Goal: Transaction & Acquisition: Purchase product/service

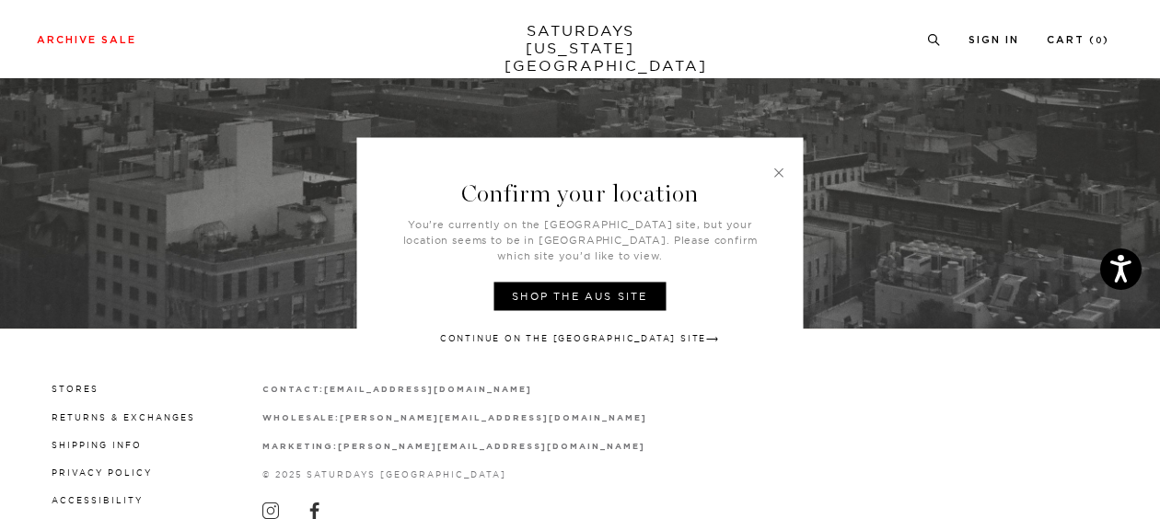
scroll to position [606, 0]
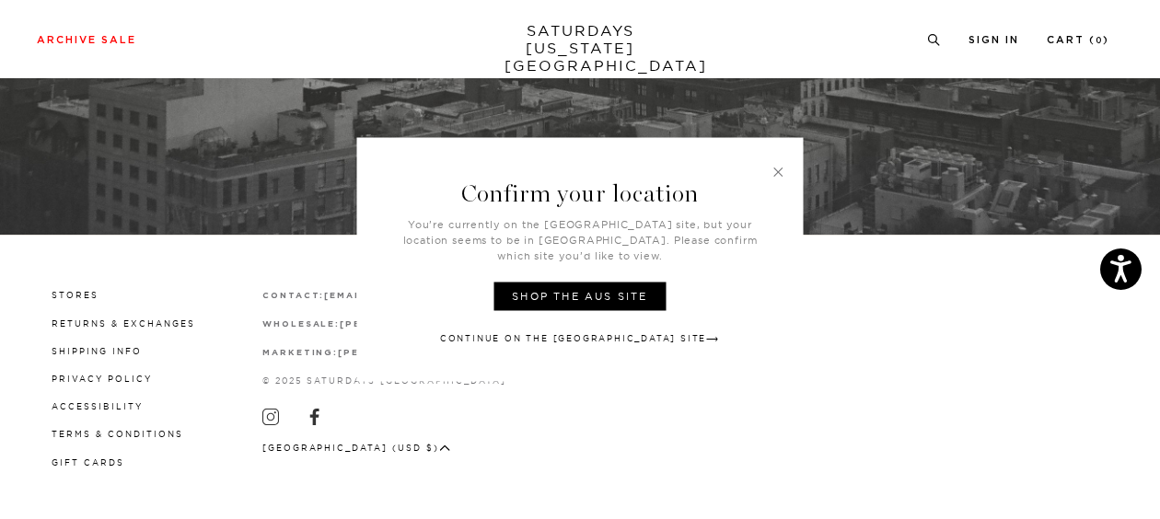
click at [777, 178] on link at bounding box center [778, 172] width 17 height 17
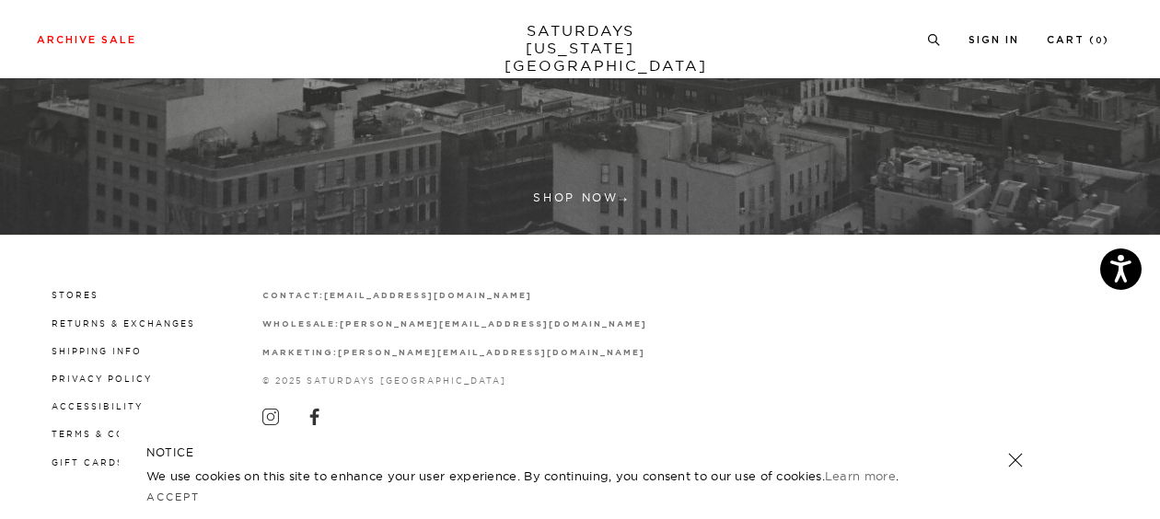
click at [1011, 459] on link at bounding box center [1015, 460] width 26 height 26
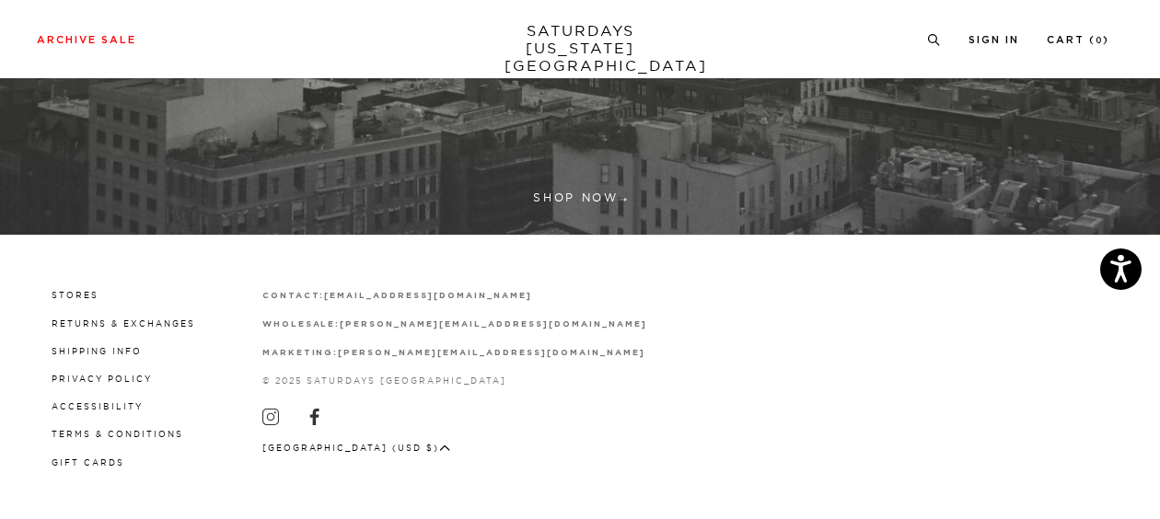
scroll to position [0, 0]
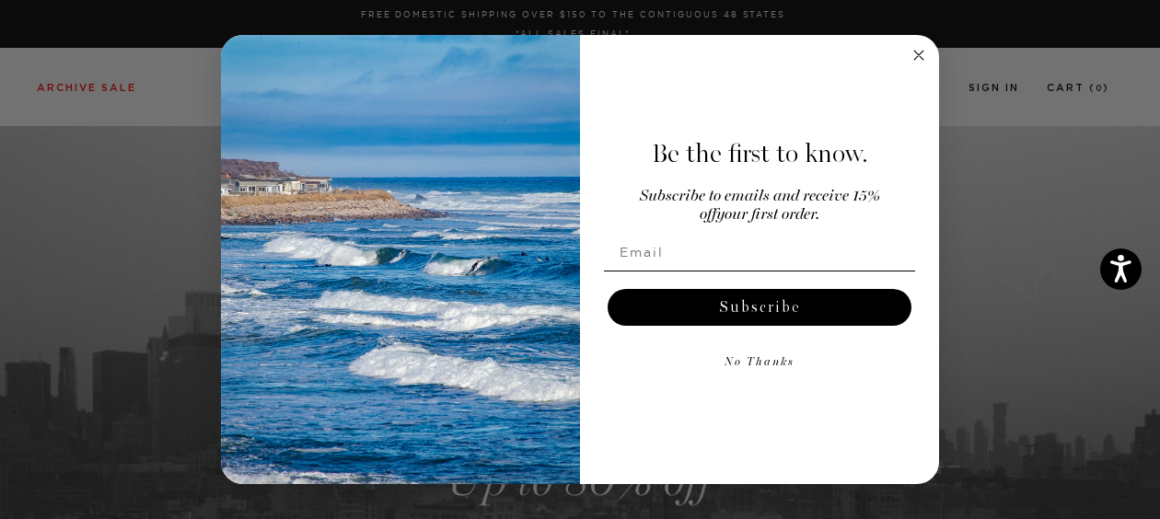
click at [922, 52] on icon "Close dialog" at bounding box center [918, 55] width 9 height 9
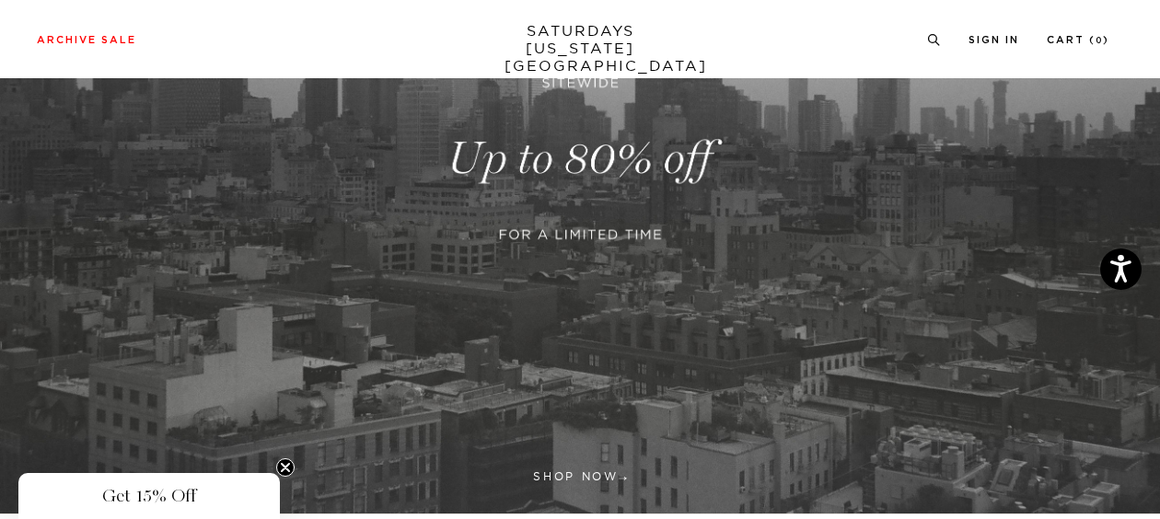
scroll to position [365, 0]
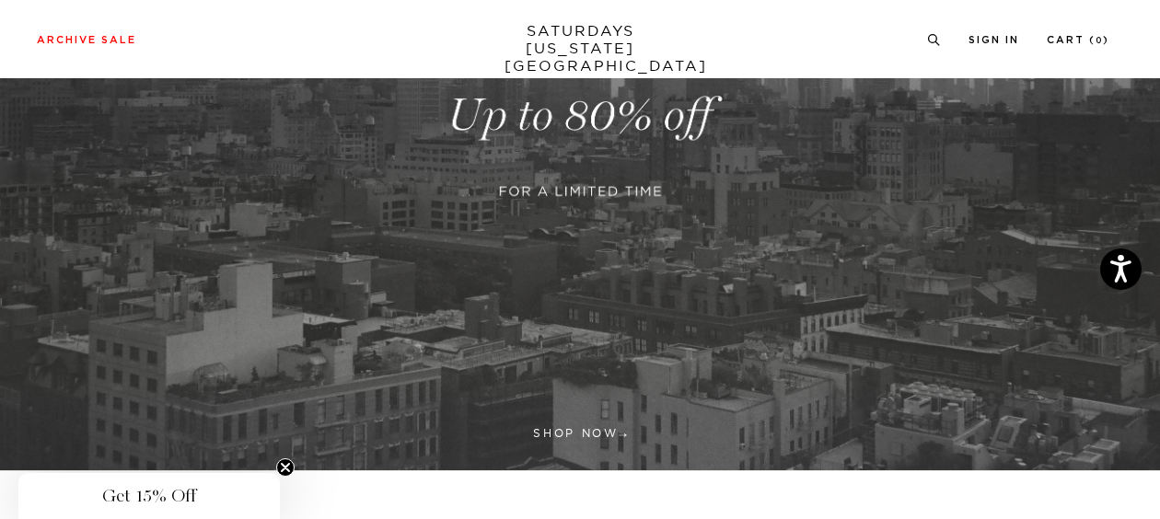
click at [604, 438] on link at bounding box center [580, 116] width 1160 height 711
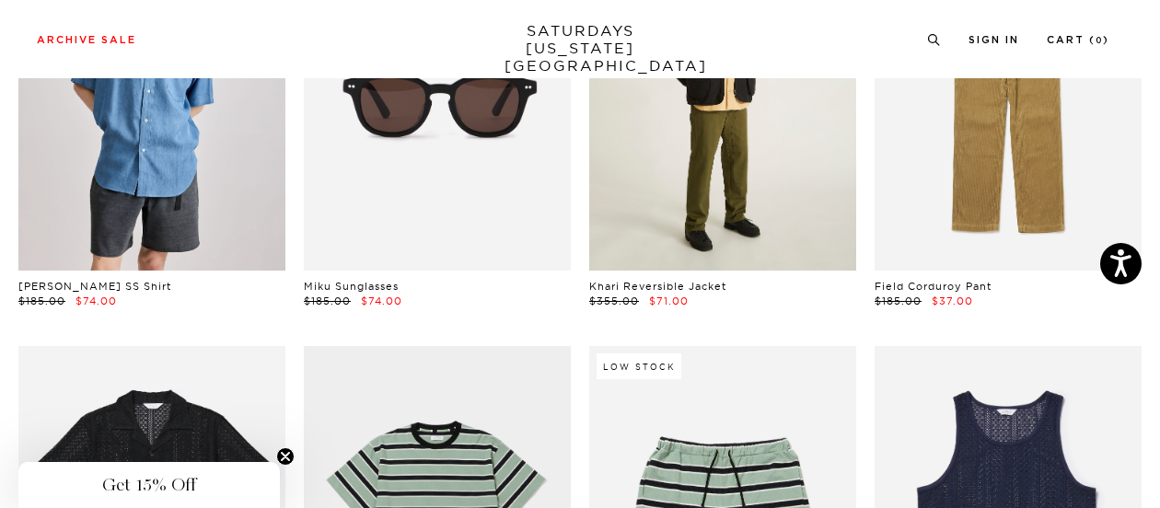
scroll to position [1118, 11]
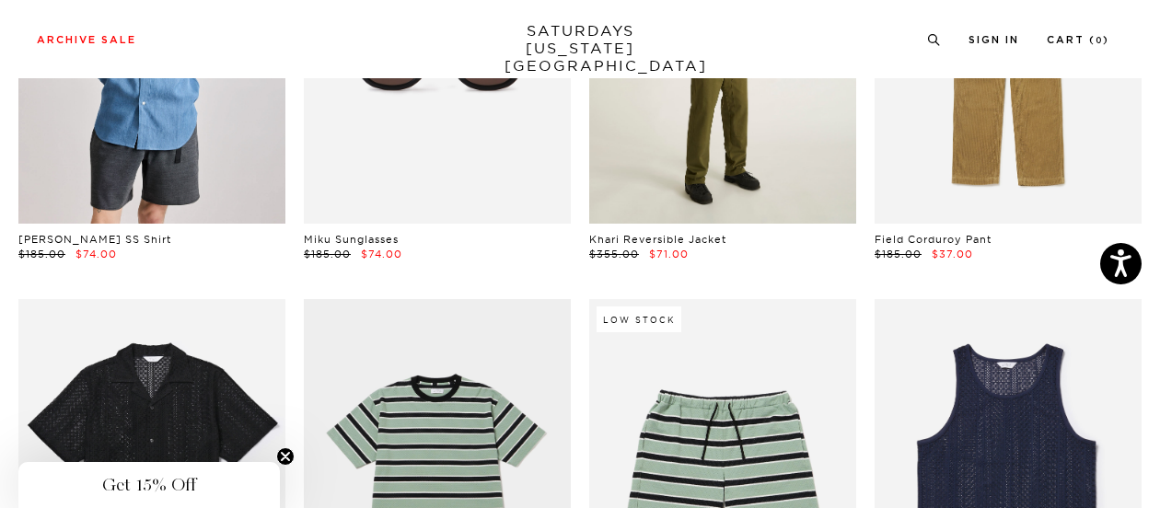
click at [725, 177] on link at bounding box center [722, 57] width 267 height 334
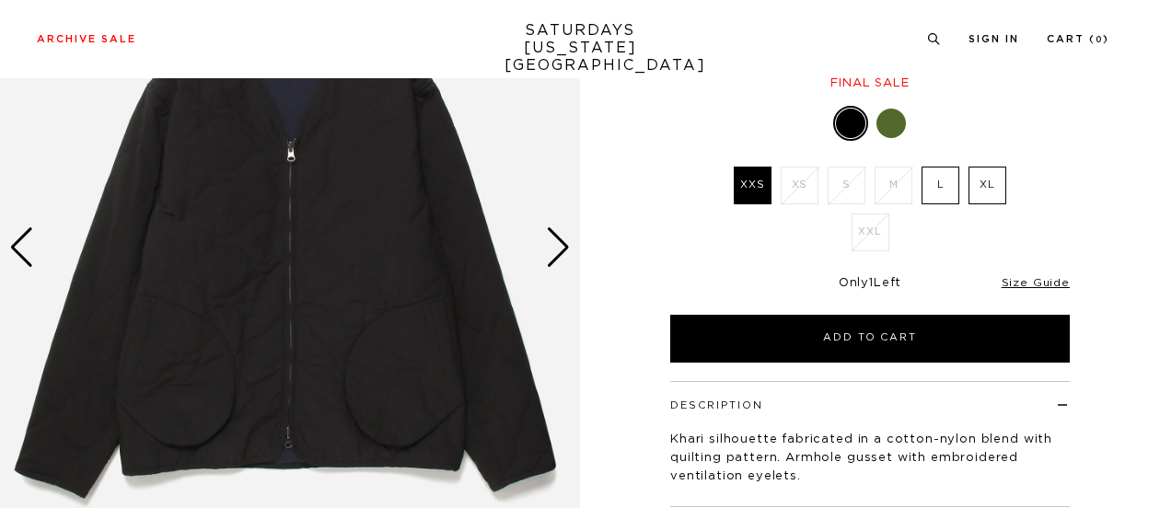
scroll to position [109, 0]
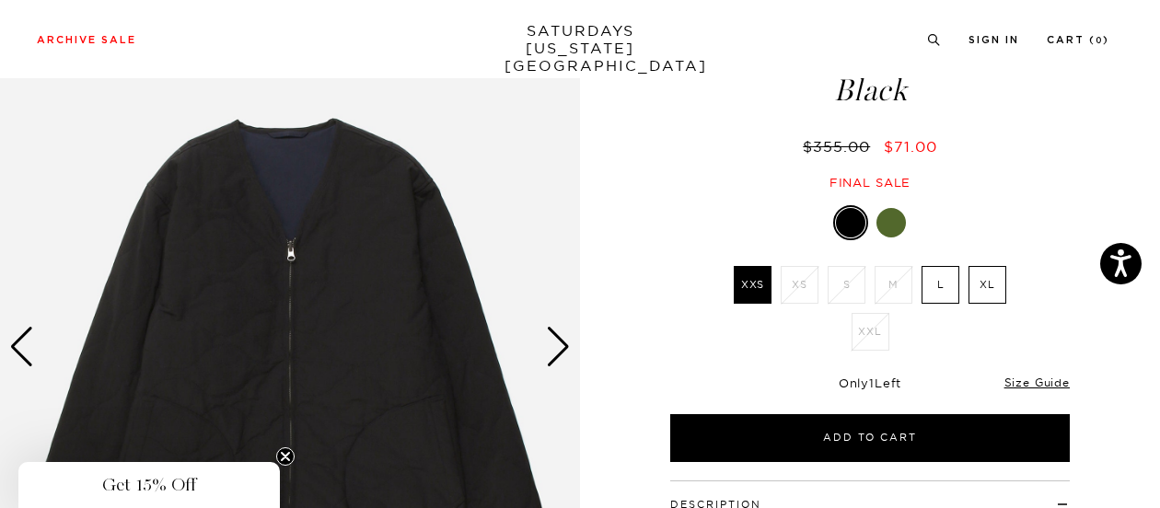
click at [567, 343] on div "Next slide" at bounding box center [558, 347] width 25 height 40
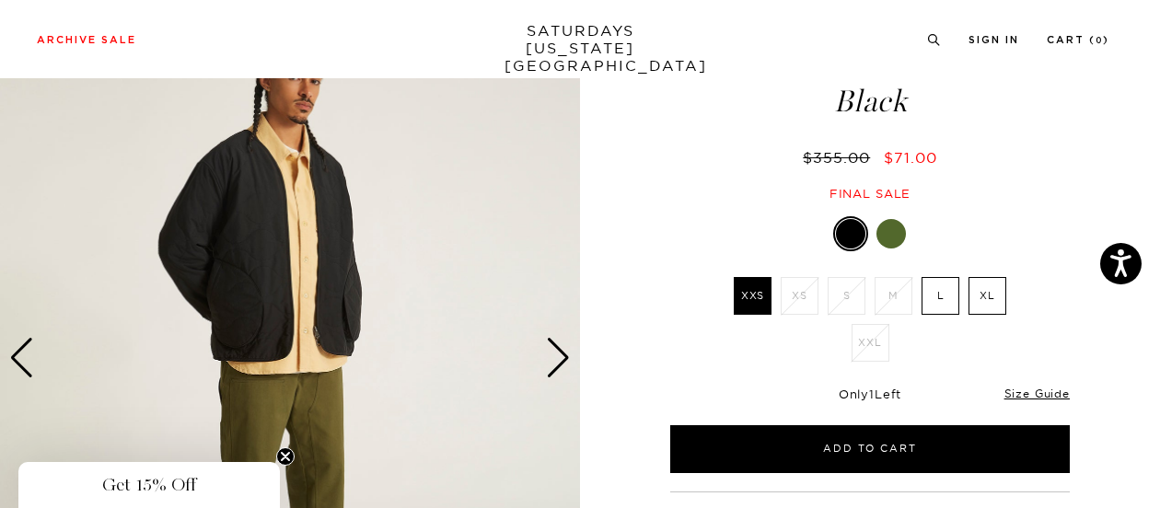
scroll to position [97, 0]
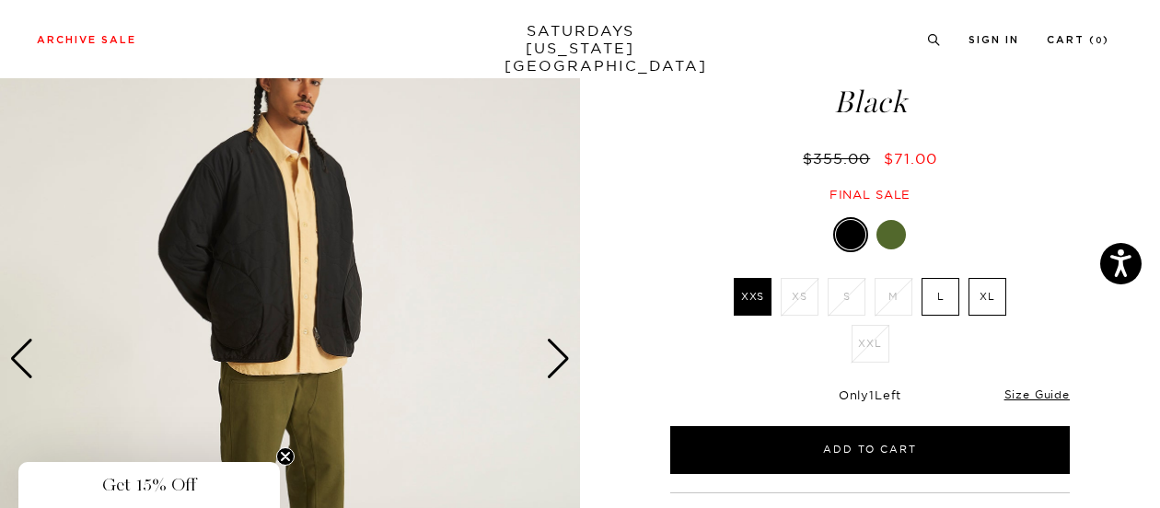
click at [561, 349] on div "Next slide" at bounding box center [558, 359] width 25 height 40
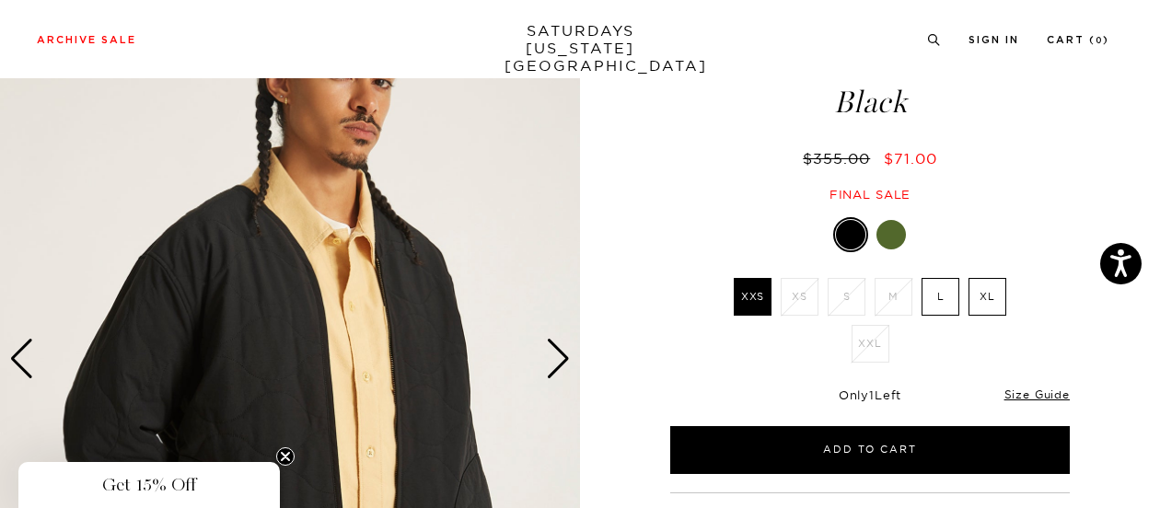
click at [560, 349] on div "Next slide" at bounding box center [558, 359] width 25 height 40
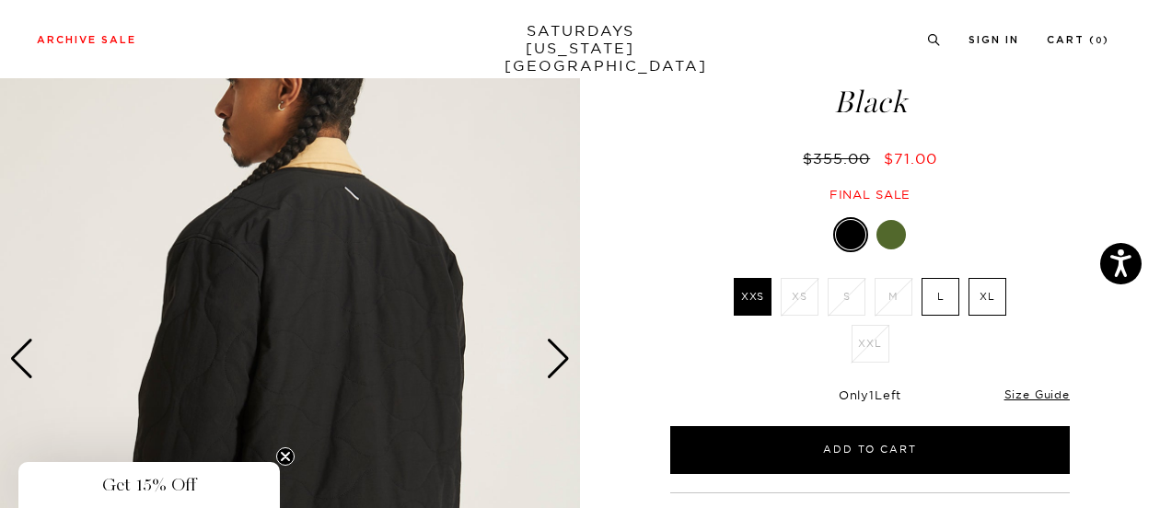
click at [560, 349] on div "Next slide" at bounding box center [558, 359] width 25 height 40
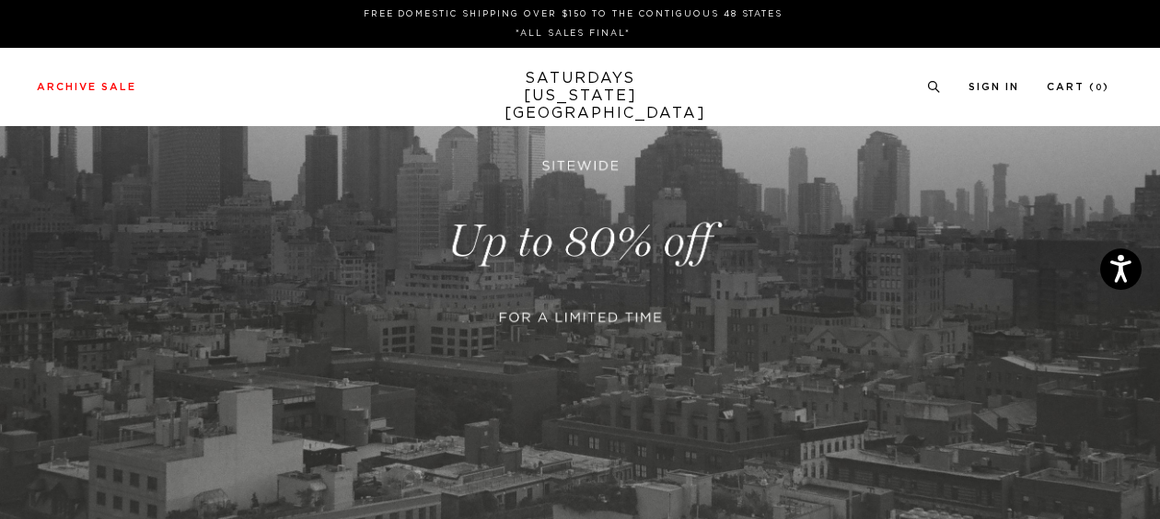
scroll to position [365, 0]
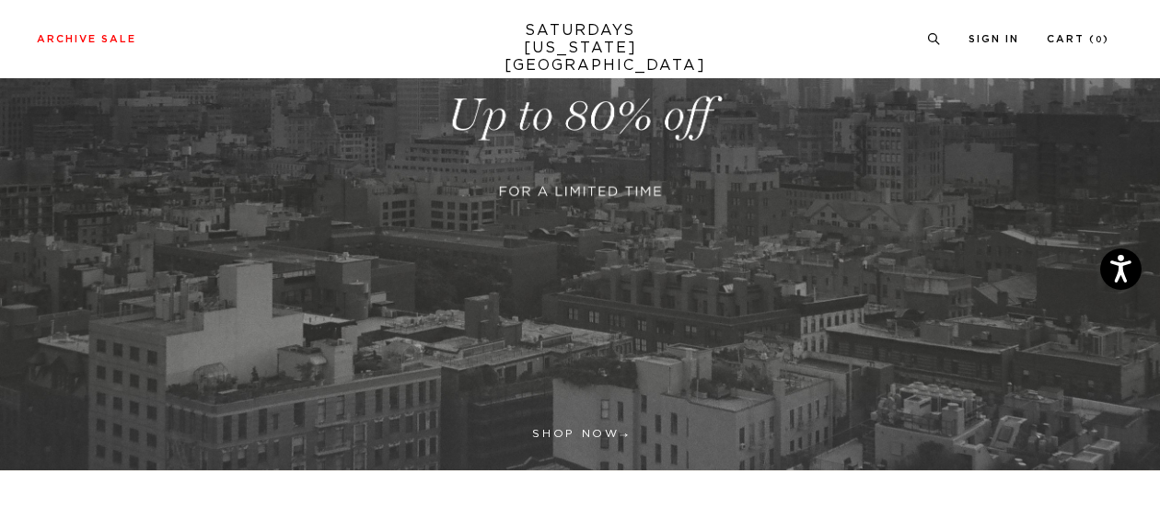
click at [605, 158] on link at bounding box center [580, 116] width 1160 height 711
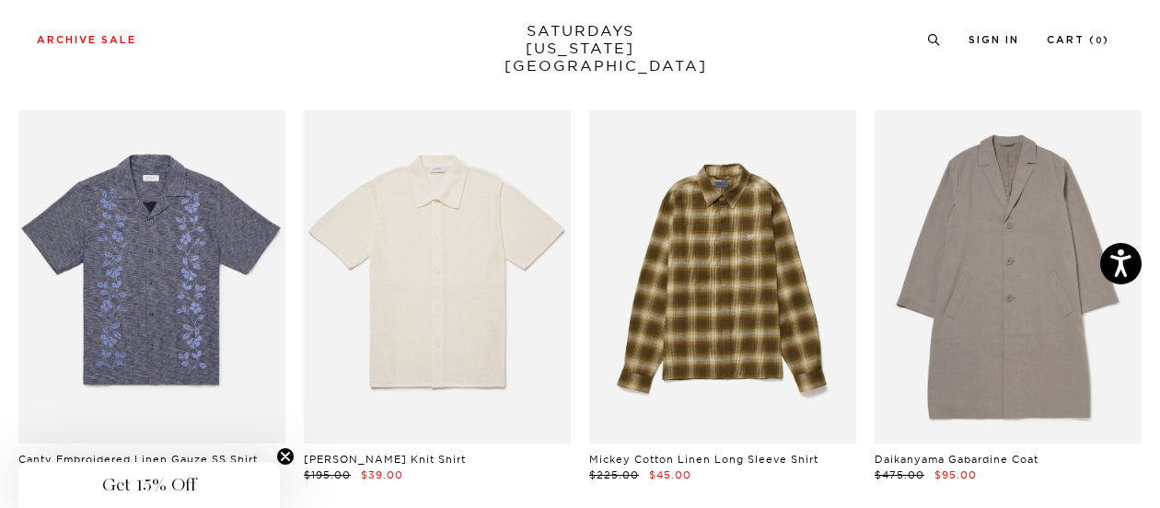
scroll to position [5397, 11]
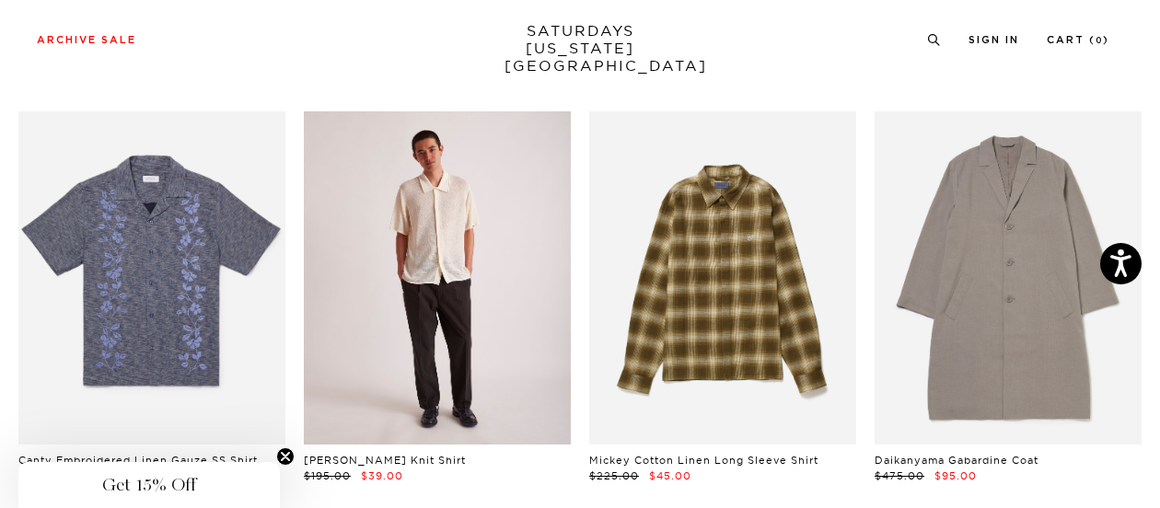
click at [506, 320] on link at bounding box center [437, 278] width 267 height 334
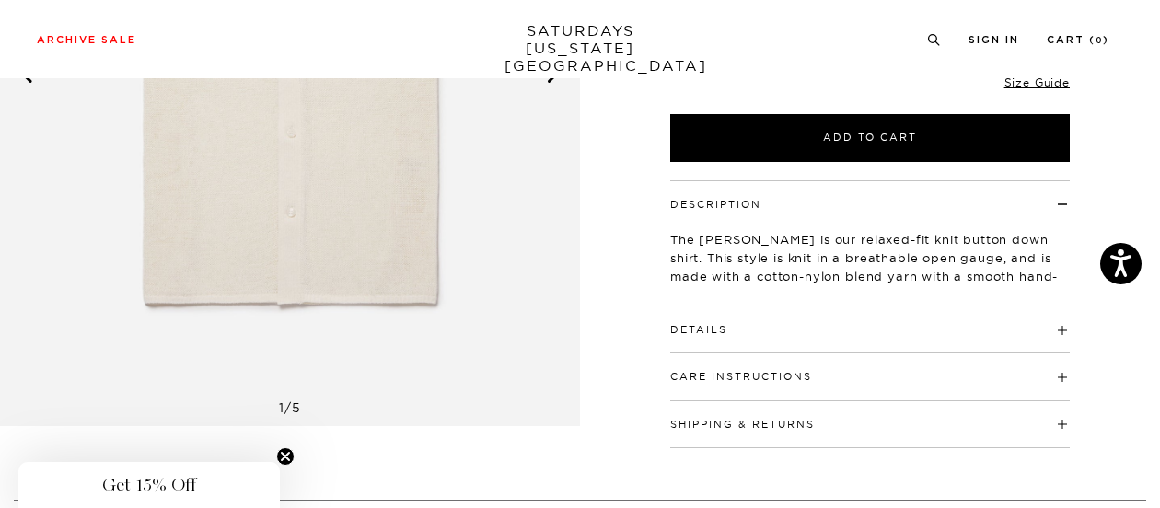
scroll to position [217, 0]
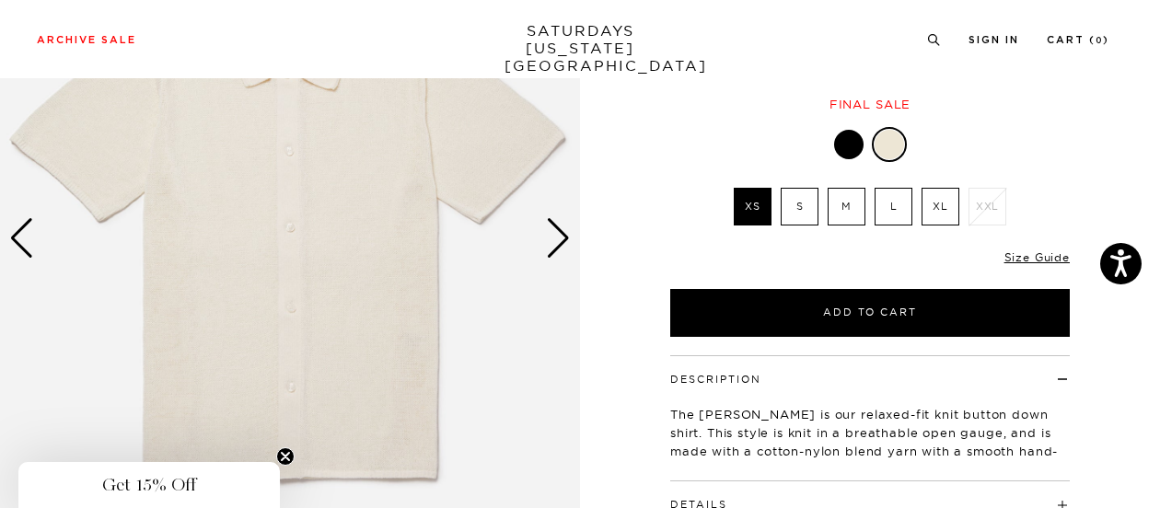
click at [558, 250] on div "Next slide" at bounding box center [558, 238] width 25 height 40
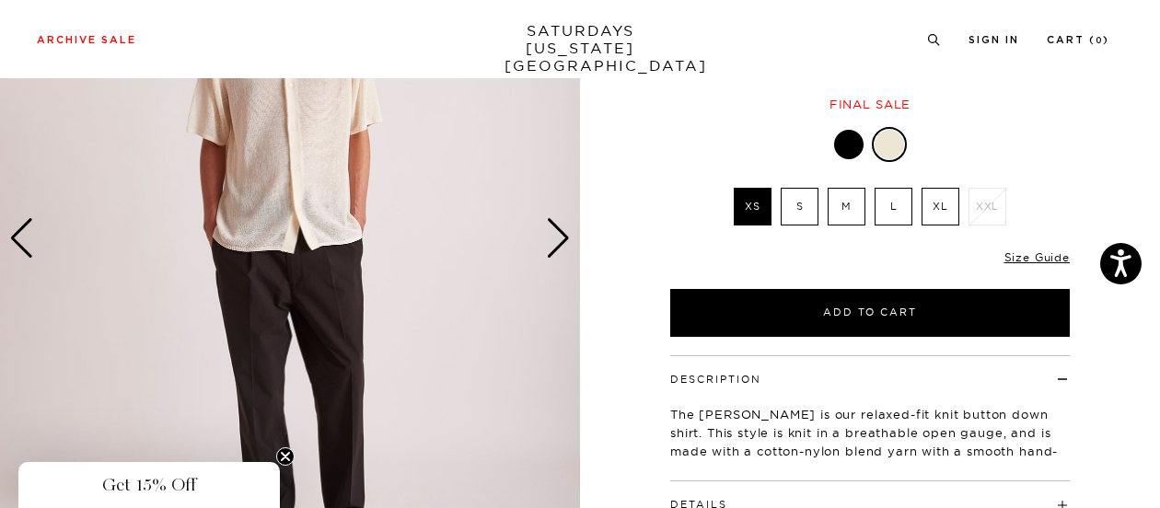
click at [558, 250] on div "Next slide" at bounding box center [558, 238] width 25 height 40
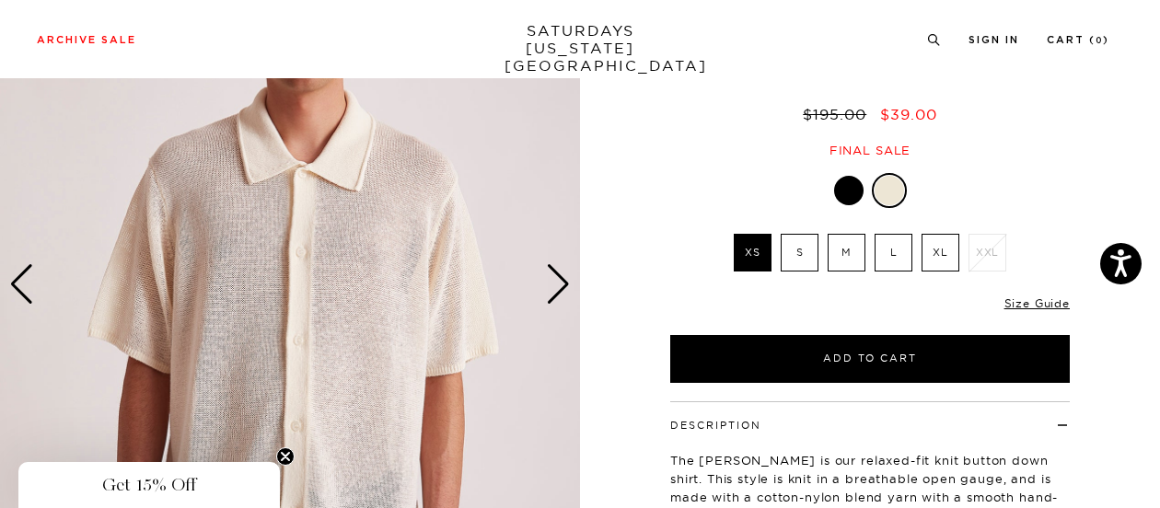
scroll to position [170, 0]
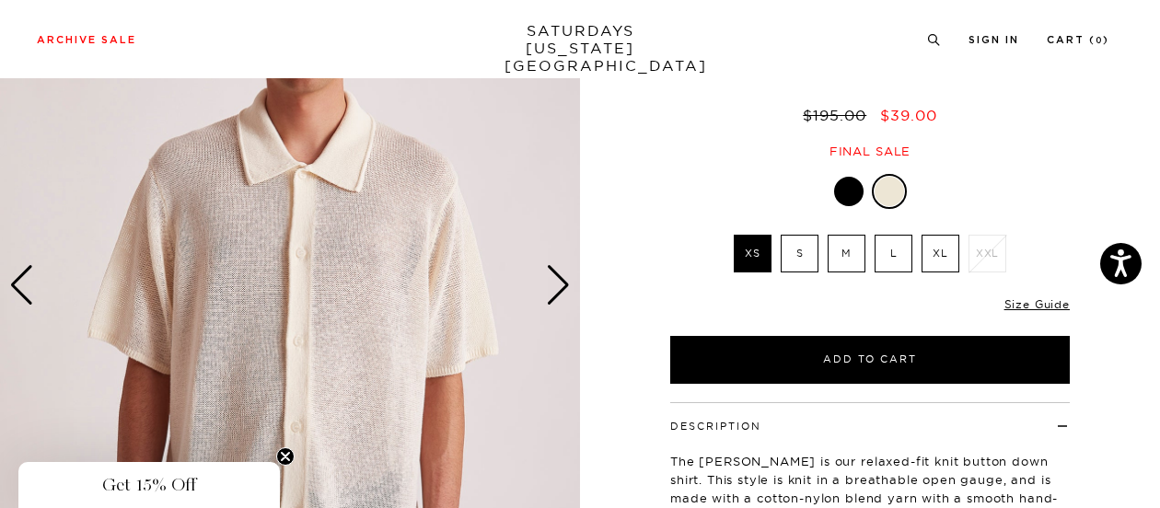
click at [564, 291] on div "Next slide" at bounding box center [558, 285] width 25 height 40
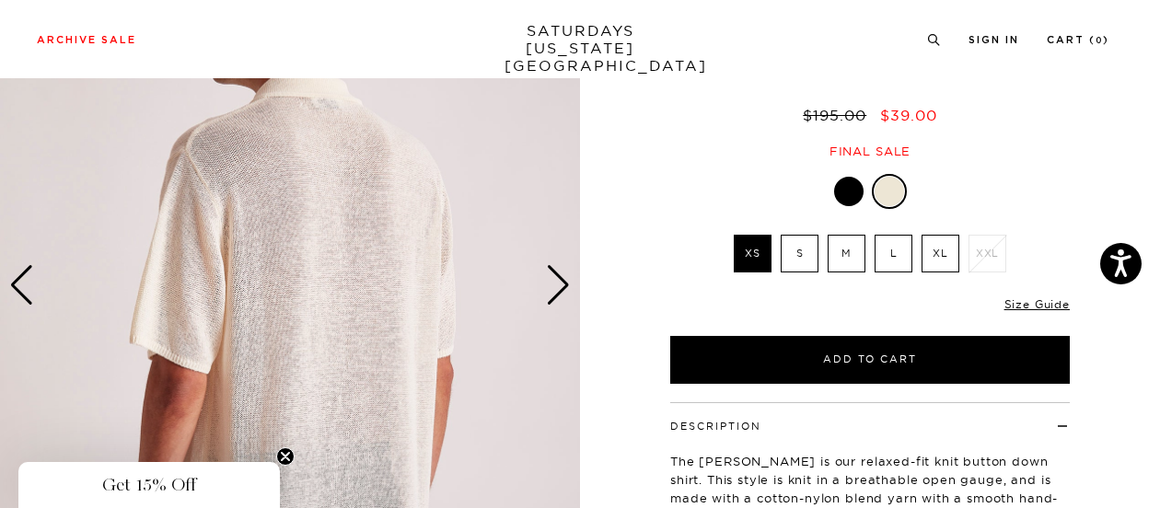
click at [564, 291] on div "Next slide" at bounding box center [558, 285] width 25 height 40
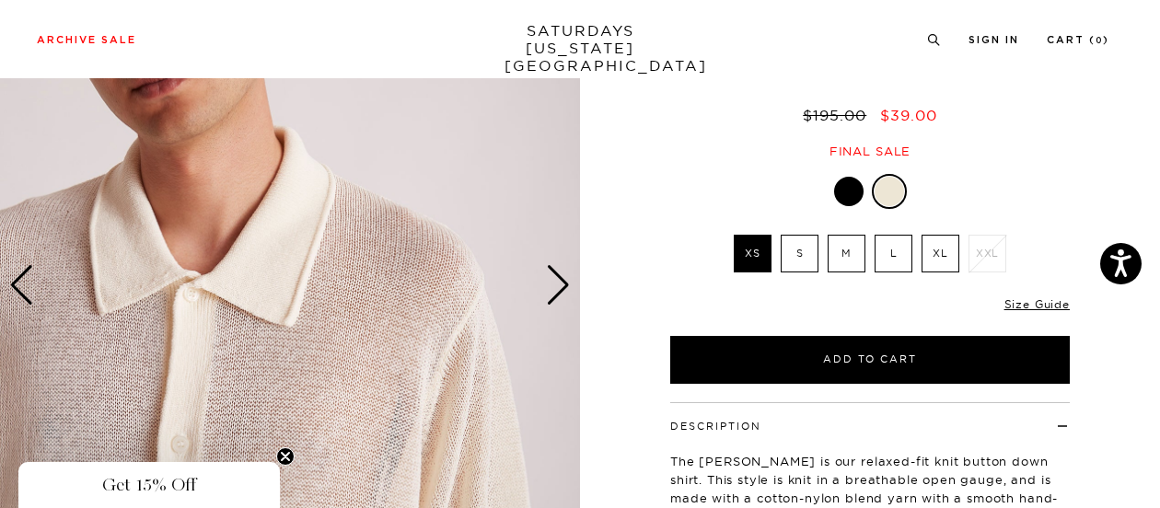
click at [564, 291] on div "Next slide" at bounding box center [558, 285] width 25 height 40
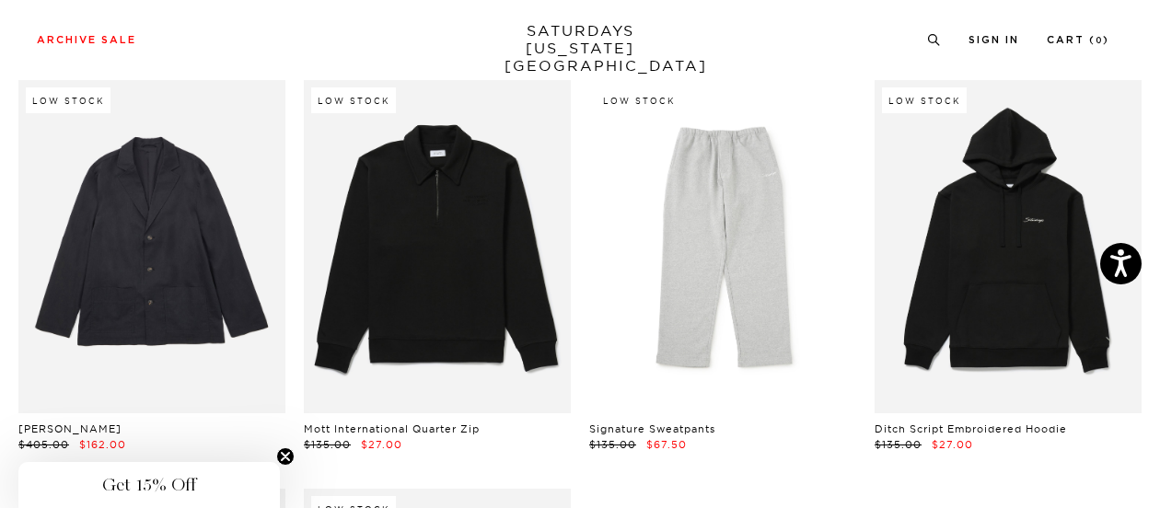
scroll to position [23478, 11]
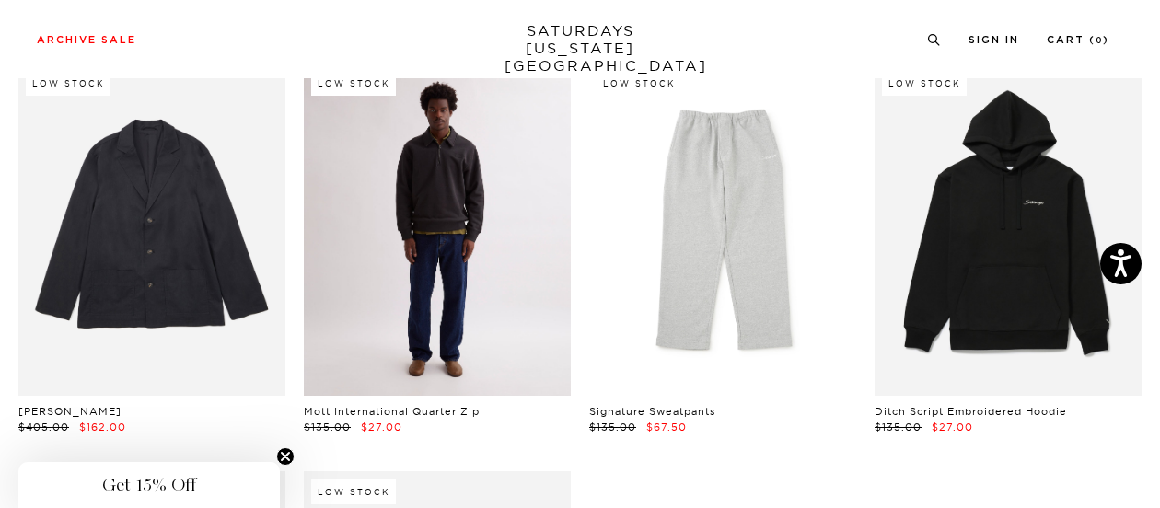
click at [451, 341] on link at bounding box center [437, 230] width 267 height 334
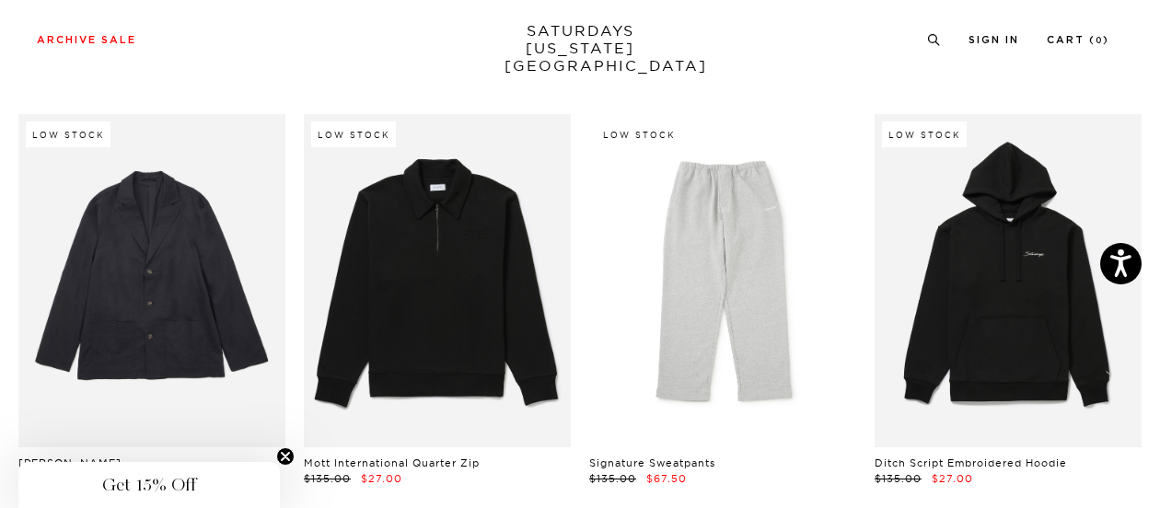
scroll to position [23427, 11]
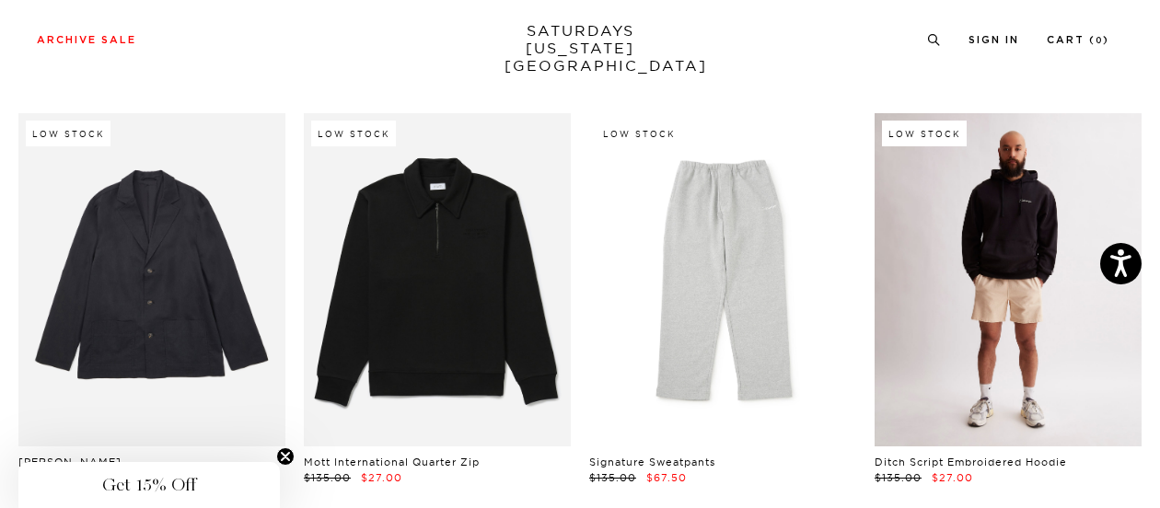
click at [1013, 317] on link at bounding box center [1007, 280] width 267 height 334
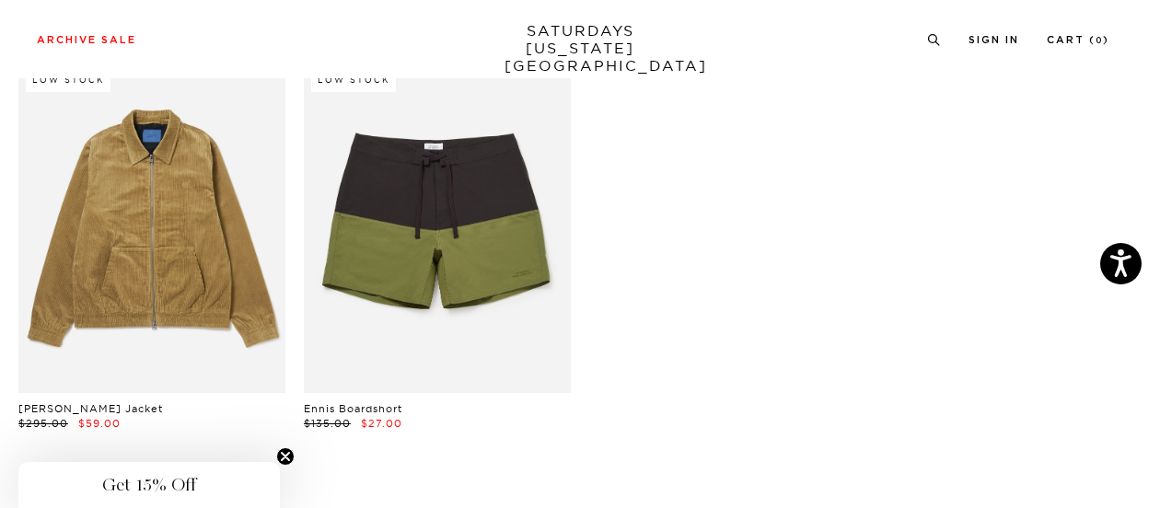
scroll to position [23891, 11]
